Goal: Find specific fact: Find specific fact

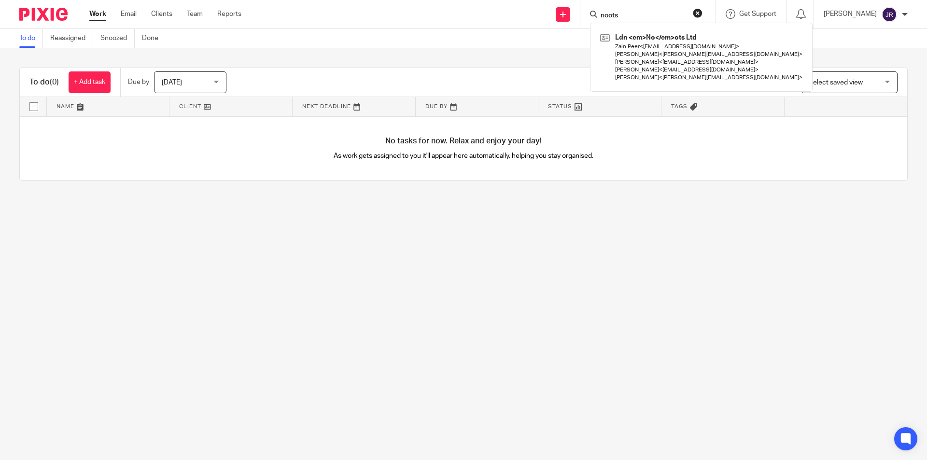
type input "noots"
click button "submit" at bounding box center [0, 0] width 0 height 0
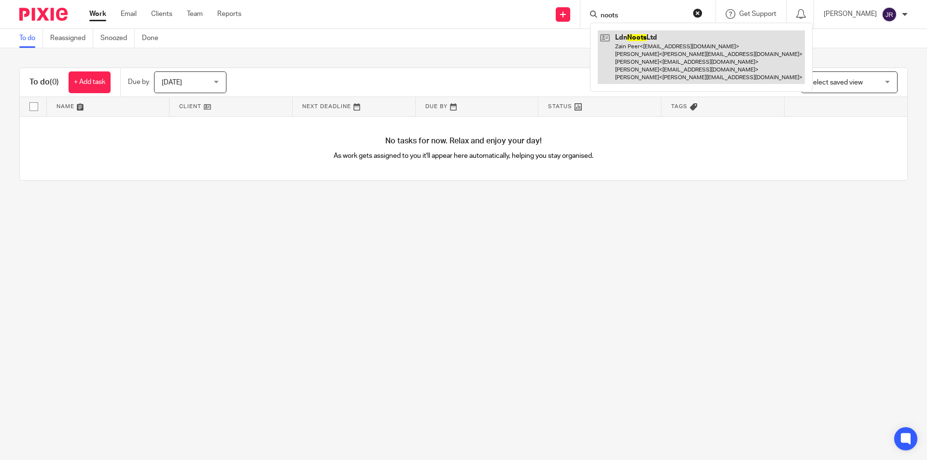
click at [621, 58] on link at bounding box center [701, 57] width 207 height 54
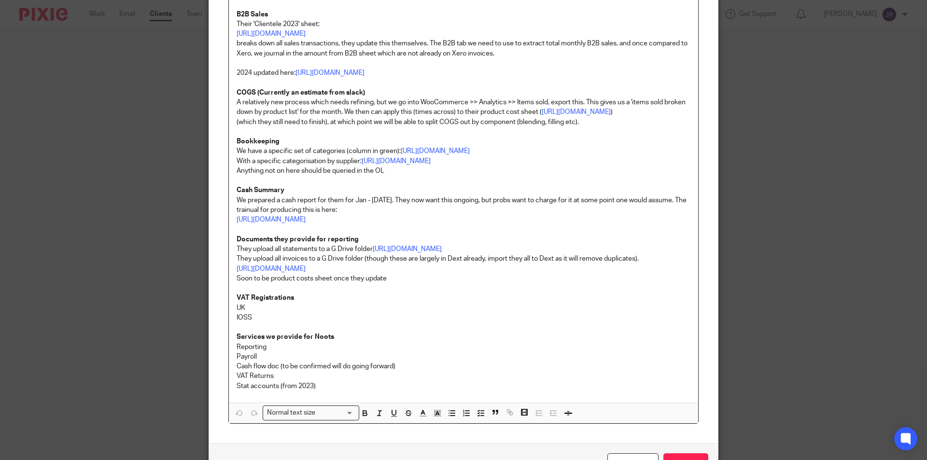
scroll to position [421, 0]
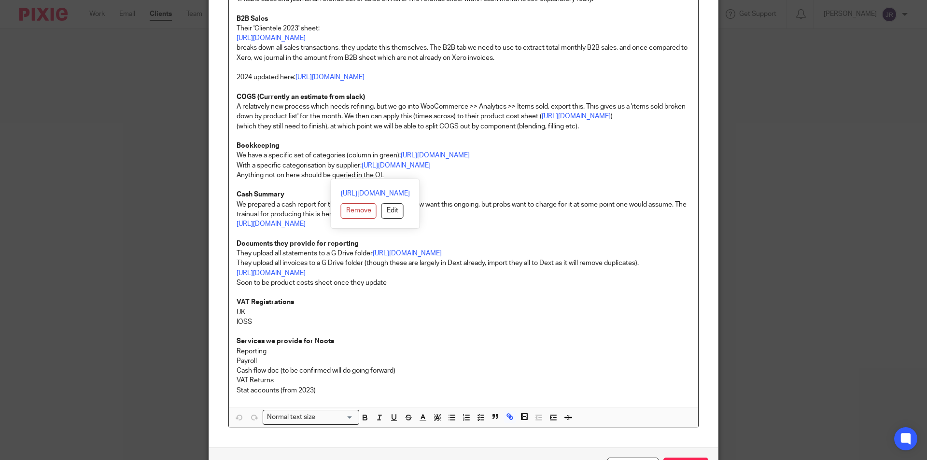
drag, startPoint x: 361, startPoint y: 178, endPoint x: 397, endPoint y: 166, distance: 38.3
click at [397, 160] on p "We have a specific set of categories (column in green): [URL][DOMAIN_NAME]" at bounding box center [464, 156] width 454 height 10
copy link "[URL][DOMAIN_NAME]"
click at [469, 327] on p "IOSS" at bounding box center [464, 322] width 454 height 10
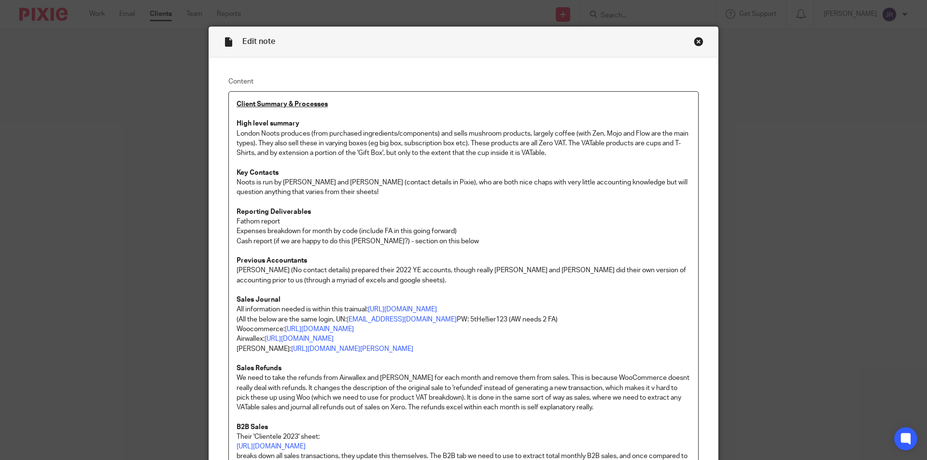
scroll to position [0, 0]
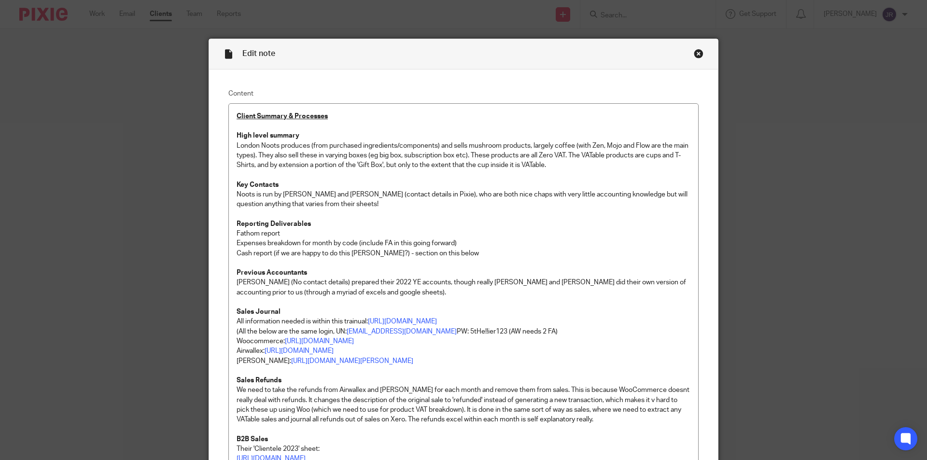
click at [696, 55] on div "Close this dialog window" at bounding box center [699, 54] width 10 height 10
click at [694, 52] on div "Close this dialog window" at bounding box center [699, 54] width 10 height 10
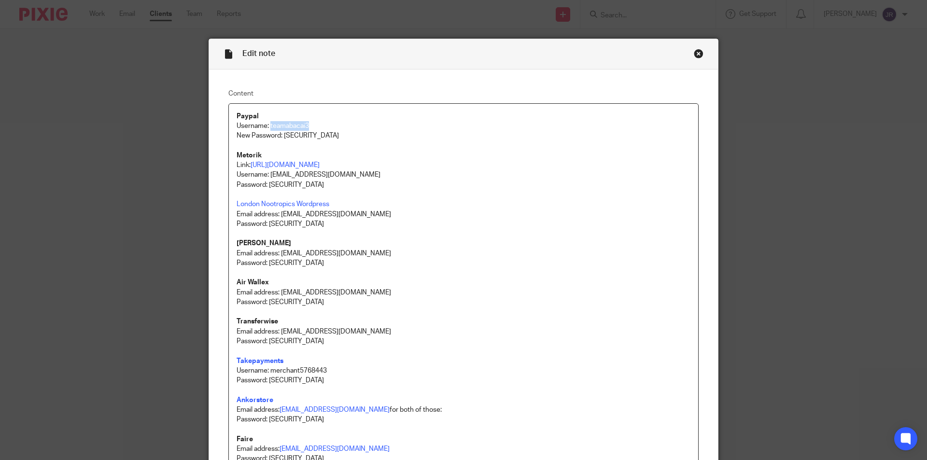
drag, startPoint x: 313, startPoint y: 123, endPoint x: 268, endPoint y: 122, distance: 45.4
click at [268, 122] on p "Username: teamabacai3" at bounding box center [464, 126] width 454 height 10
copy p "teamabacai3"
drag, startPoint x: 349, startPoint y: 131, endPoint x: 282, endPoint y: 133, distance: 67.2
click at [282, 133] on p "New Password: xpWFUT6!JFTf4pd1" at bounding box center [464, 141] width 454 height 20
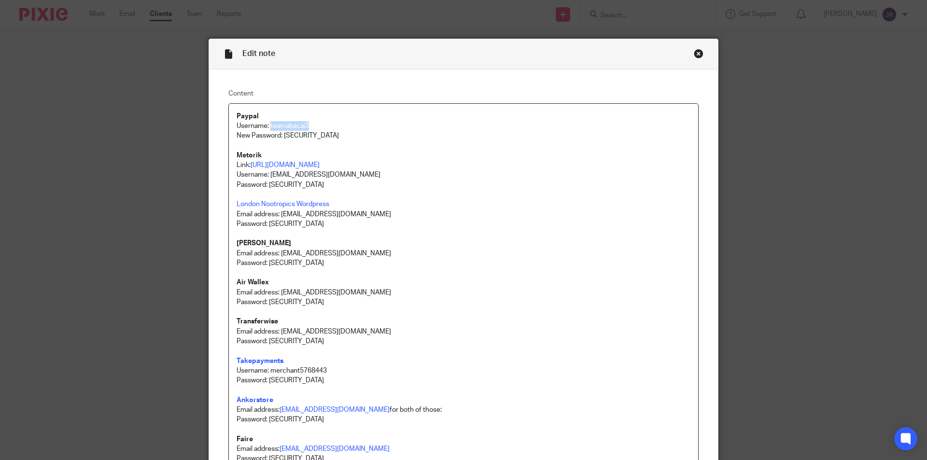
copy p "xpWFUT6!JFTf4pd1"
